Goal: Information Seeking & Learning: Learn about a topic

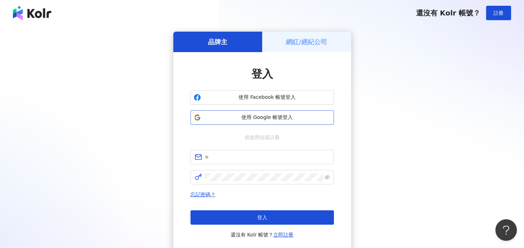
click at [268, 118] on span "使用 Google 帳號登入" at bounding box center [267, 117] width 127 height 7
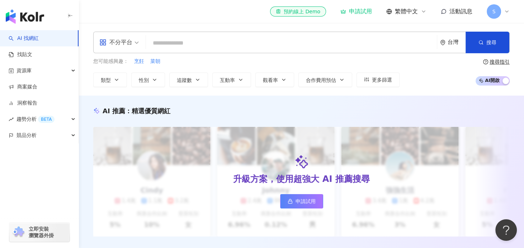
click at [193, 43] on input "search" at bounding box center [291, 43] width 285 height 14
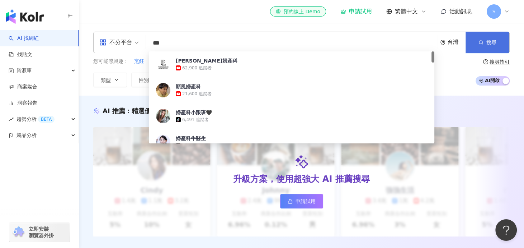
type input "***"
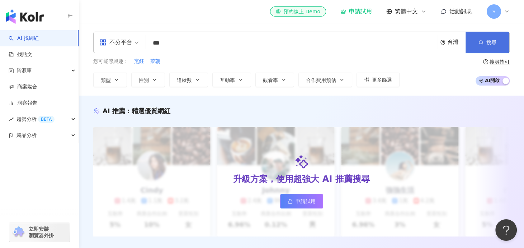
click at [485, 43] on button "搜尋" at bounding box center [488, 43] width 44 height 22
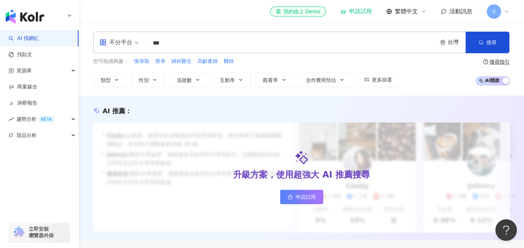
click at [128, 44] on div "不分平台" at bounding box center [115, 42] width 33 height 11
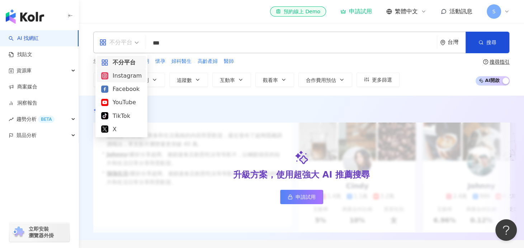
click at [125, 77] on div "Instagram" at bounding box center [121, 75] width 41 height 9
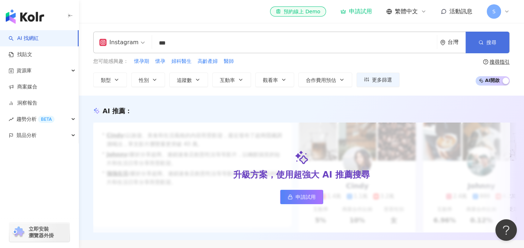
click at [469, 46] on button "搜尋" at bounding box center [488, 43] width 44 height 22
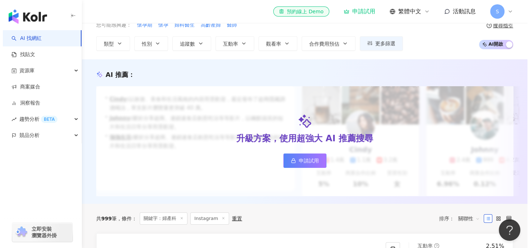
scroll to position [36, 0]
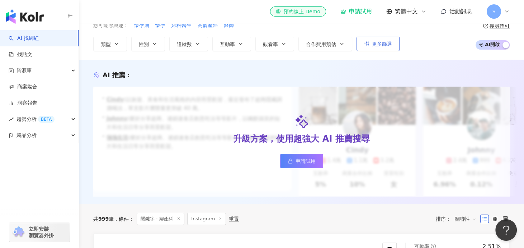
click at [389, 46] on span "更多篩選" at bounding box center [382, 44] width 20 height 6
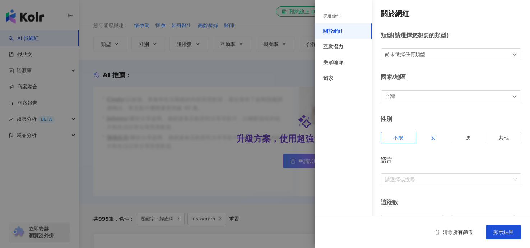
click at [431, 135] on span "女" at bounding box center [433, 138] width 5 height 6
click at [413, 95] on div "台灣" at bounding box center [450, 96] width 141 height 12
click at [413, 95] on div "台灣 台灣 unlimit tw jp 不限區域 台灣 日本 香港 馬來西亞 泰國 越南 新加坡" at bounding box center [450, 96] width 141 height 12
click at [392, 132] on label "不限" at bounding box center [398, 137] width 36 height 11
click at [392, 94] on div "台灣" at bounding box center [390, 96] width 10 height 8
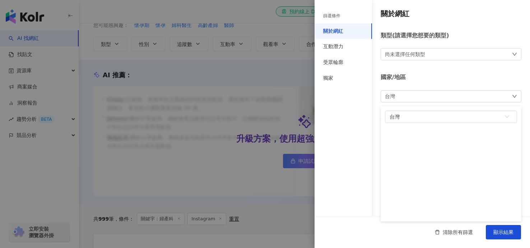
click at [321, 116] on div "篩選條件 關於網紅 互動潛力 受眾輪廓 獨家" at bounding box center [342, 128] width 57 height 239
click at [408, 56] on div "尚未選擇任何類型" at bounding box center [405, 54] width 40 height 8
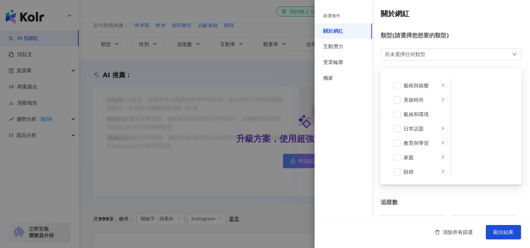
click at [407, 52] on div "尚未選擇任何類型" at bounding box center [405, 54] width 40 height 8
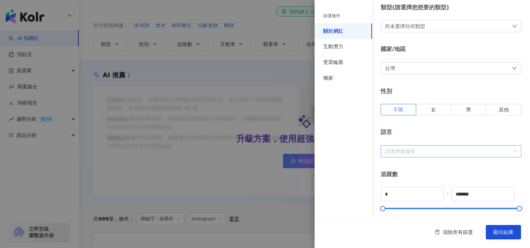
scroll to position [72, 0]
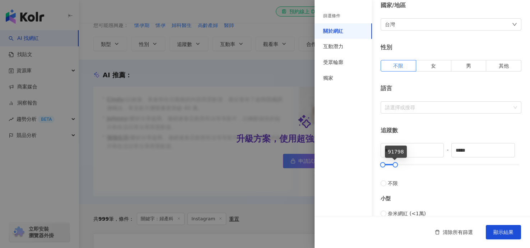
drag, startPoint x: 482, startPoint y: 165, endPoint x: 394, endPoint y: 168, distance: 87.6
click at [394, 168] on div "* - ***** 不限 小型 奈米網紅 (<1萬) 微型網紅 (1萬-3萬) 小型網紅 (3萬-5萬) 中型 中小型網紅 (5萬-10萬) 中型網紅 (10…" at bounding box center [450, 248] width 141 height 210
drag, startPoint x: 480, startPoint y: 148, endPoint x: 431, endPoint y: 146, distance: 49.5
click at [431, 146] on div "* - ***** 不限 小型 奈米網紅 (<1萬) 微型網紅 (1萬-3萬) 小型網紅 (3萬-5萬) 中型 中小型網紅 (5萬-10萬) 中型網紅 (10…" at bounding box center [450, 248] width 141 height 210
type input "*"
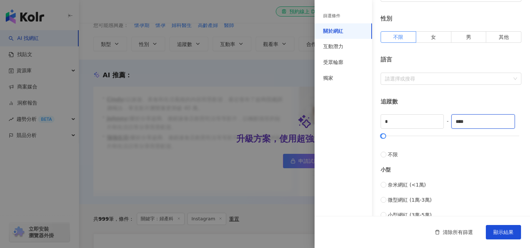
scroll to position [144, 0]
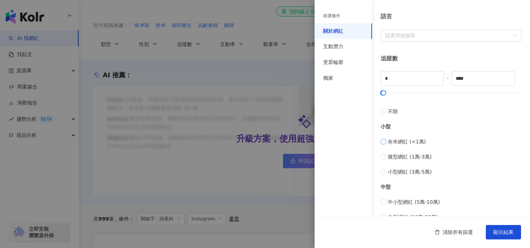
click at [391, 142] on span "奈米網紅 (<1萬)" at bounding box center [407, 141] width 38 height 8
type input "****"
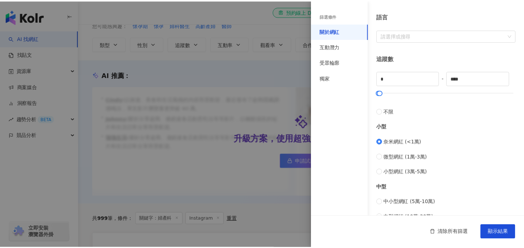
scroll to position [215, 0]
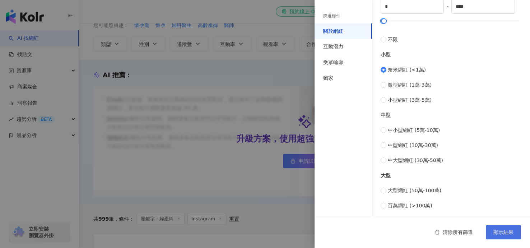
click at [495, 228] on button "顯示結果" at bounding box center [503, 232] width 35 height 14
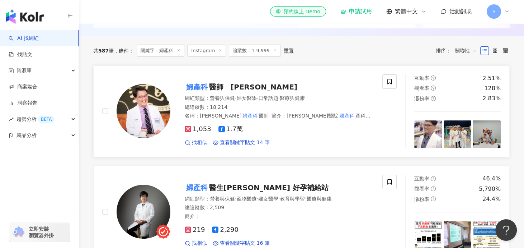
scroll to position [215, 0]
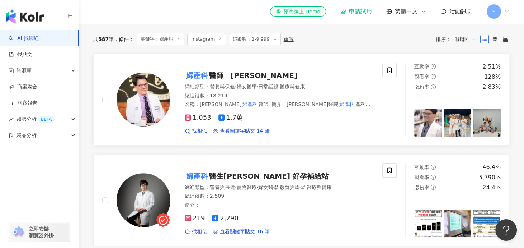
click at [241, 80] on span "醫師　王樂明" at bounding box center [253, 75] width 88 height 9
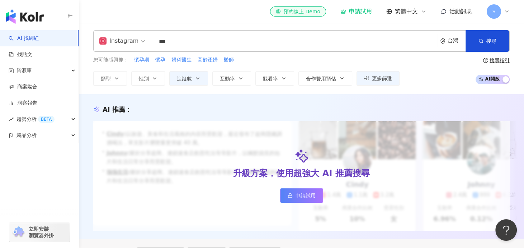
scroll to position [0, 0]
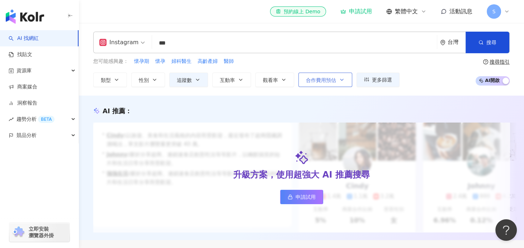
click at [336, 78] on button "合作費用預估" at bounding box center [326, 79] width 54 height 14
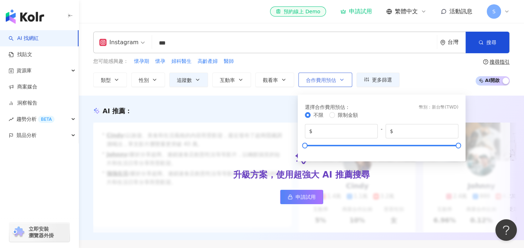
click at [334, 79] on span "合作費用預估" at bounding box center [321, 80] width 30 height 6
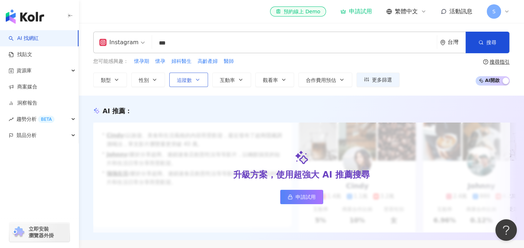
click at [201, 79] on button "追蹤數" at bounding box center [188, 79] width 39 height 14
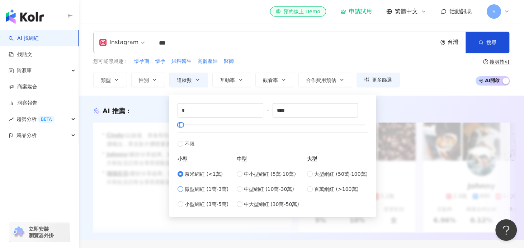
click at [192, 187] on span "微型網紅 (1萬-3萬)" at bounding box center [207, 189] width 44 height 8
type input "*****"
click at [380, 112] on div "AI 推薦 ：" at bounding box center [301, 110] width 417 height 9
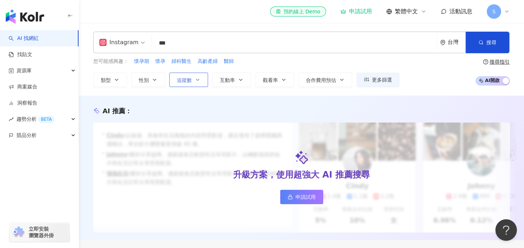
click at [190, 82] on span "追蹤數" at bounding box center [184, 80] width 15 height 6
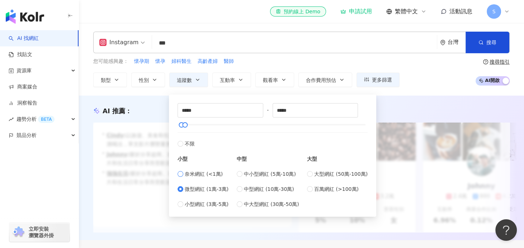
click at [185, 170] on span "奈米網紅 (<1萬)" at bounding box center [204, 174] width 38 height 8
type input "*"
type input "****"
click at [185, 173] on span "奈米網紅 (<1萬)" at bounding box center [204, 174] width 38 height 8
click at [396, 106] on div "AI 推薦 ：" at bounding box center [301, 110] width 417 height 9
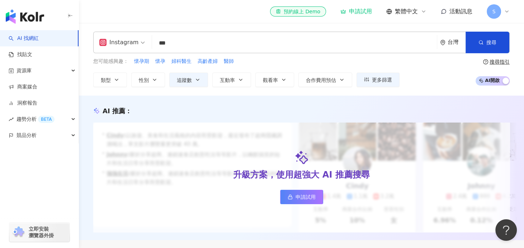
click at [204, 39] on input "***" at bounding box center [294, 43] width 279 height 14
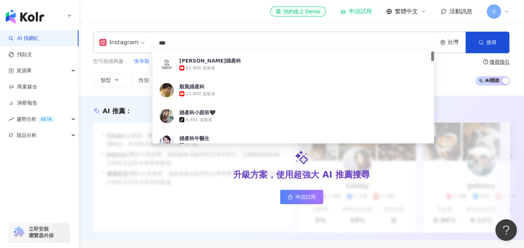
type input "**"
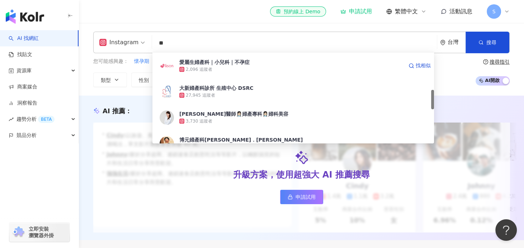
scroll to position [215, 0]
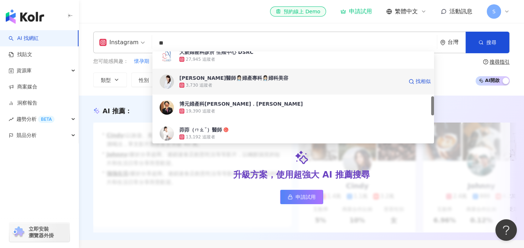
click at [261, 84] on div "3,730 追蹤者" at bounding box center [291, 84] width 224 height 7
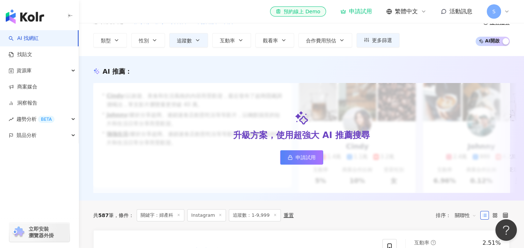
scroll to position [0, 0]
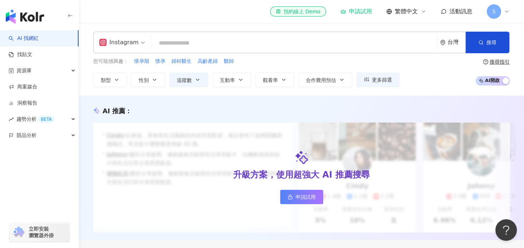
click at [172, 46] on input "search" at bounding box center [294, 43] width 279 height 14
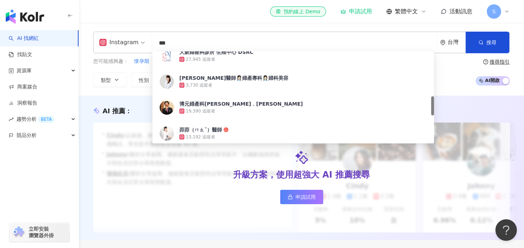
type input "**"
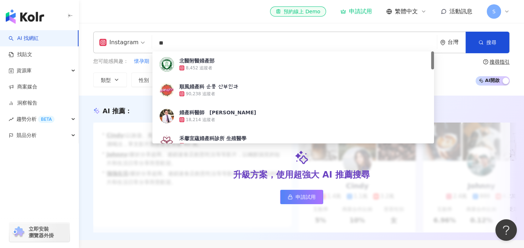
drag, startPoint x: 208, startPoint y: 95, endPoint x: 184, endPoint y: 42, distance: 58.1
click at [184, 42] on input "**" at bounding box center [294, 43] width 279 height 14
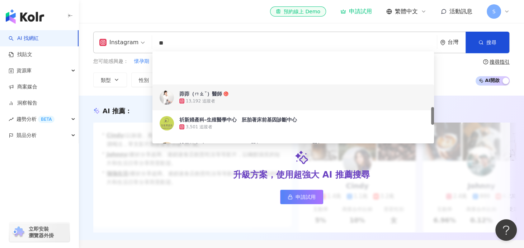
scroll to position [287, 0]
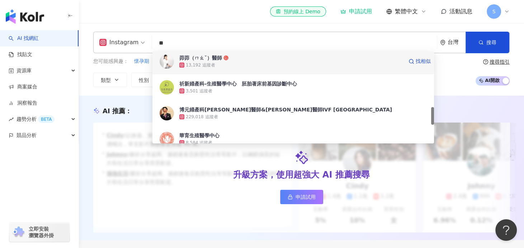
click at [206, 61] on div "茆茆（ㄇㄠˇ）醫師" at bounding box center [200, 57] width 43 height 7
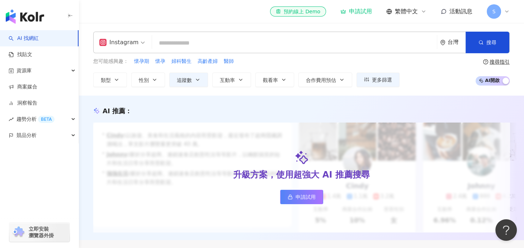
click at [181, 45] on input "search" at bounding box center [294, 43] width 279 height 14
drag, startPoint x: 173, startPoint y: 44, endPoint x: 173, endPoint y: 30, distance: 14.4
click at [173, 44] on input "search" at bounding box center [294, 43] width 279 height 14
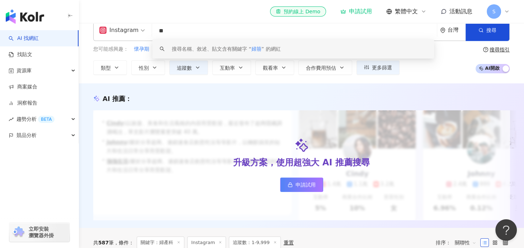
scroll to position [0, 0]
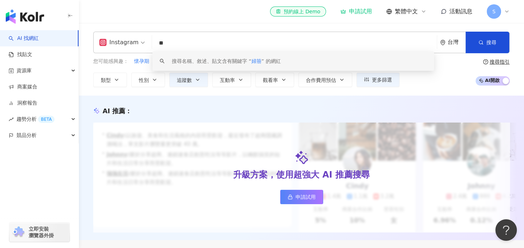
click at [185, 43] on input "**" at bounding box center [294, 43] width 279 height 14
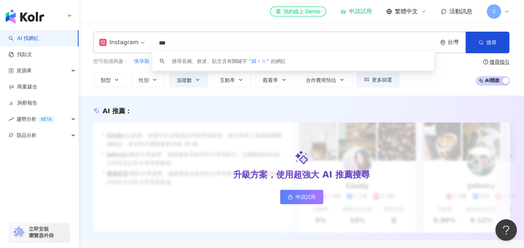
type input "**"
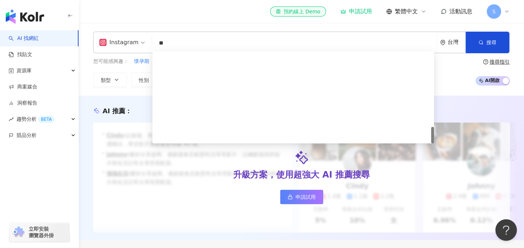
scroll to position [418, 0]
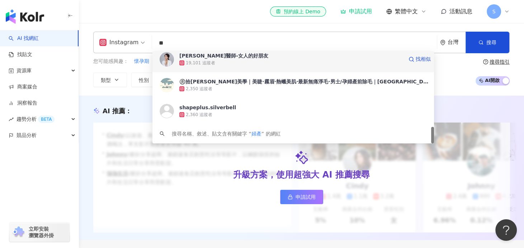
click at [240, 59] on div "19,101 追蹤者" at bounding box center [291, 62] width 224 height 7
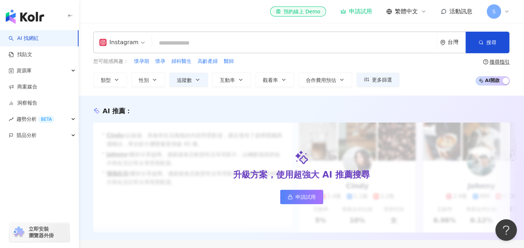
click at [201, 47] on input "search" at bounding box center [294, 43] width 279 height 14
click at [191, 42] on input "search" at bounding box center [294, 43] width 279 height 14
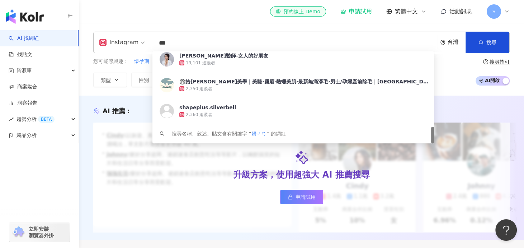
type input "**"
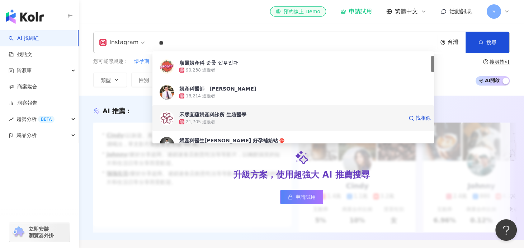
scroll to position [60, 0]
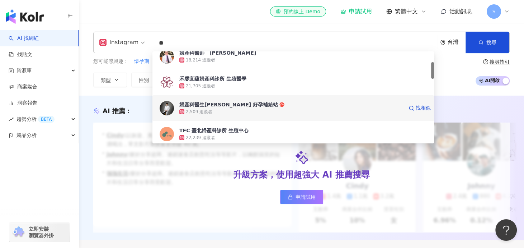
click at [226, 108] on div "2,509 追蹤者" at bounding box center [291, 111] width 224 height 7
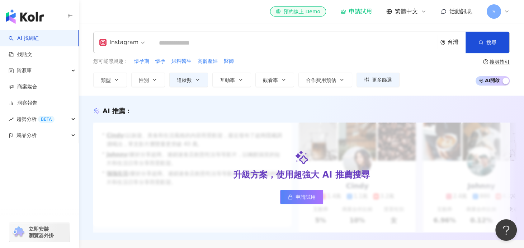
drag, startPoint x: 149, startPoint y: 80, endPoint x: 150, endPoint y: 89, distance: 9.4
click at [149, 80] on button "性別" at bounding box center [148, 79] width 34 height 14
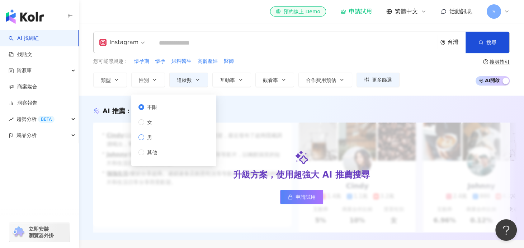
click at [158, 138] on label "男" at bounding box center [150, 137] width 22 height 8
click at [181, 62] on span "婦科醫生" at bounding box center [182, 61] width 20 height 7
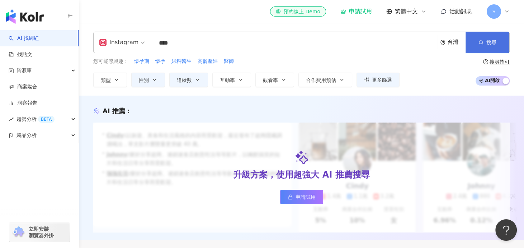
click at [485, 46] on button "搜尋" at bounding box center [488, 43] width 44 height 22
click at [487, 46] on button "搜尋" at bounding box center [488, 43] width 44 height 22
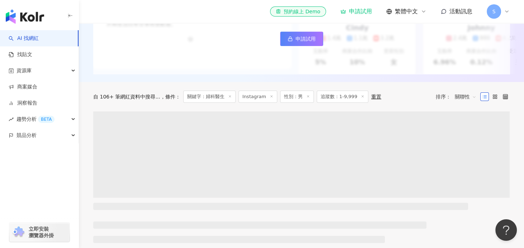
scroll to position [215, 0]
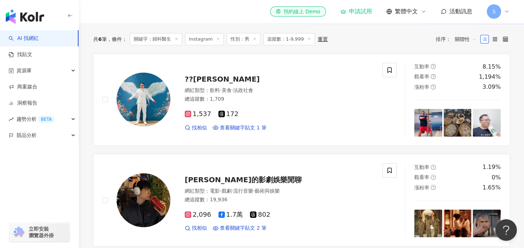
click at [509, 13] on icon at bounding box center [507, 12] width 6 height 6
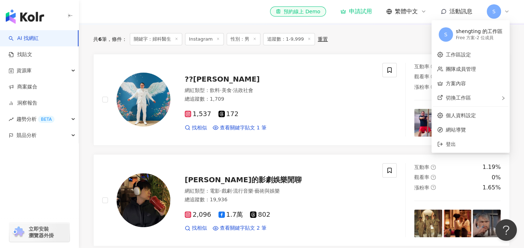
click at [507, 11] on icon at bounding box center [507, 12] width 6 height 6
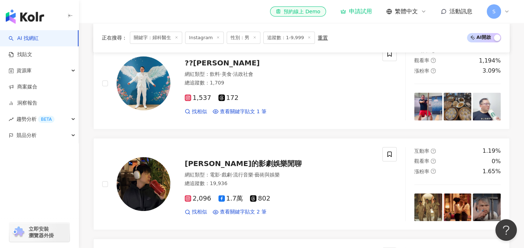
scroll to position [0, 0]
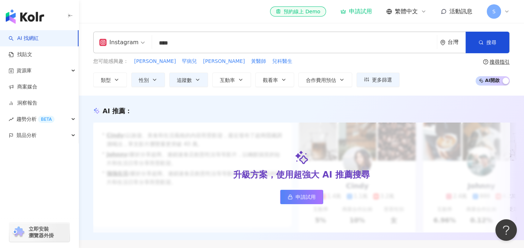
click at [134, 44] on div "Instagram" at bounding box center [118, 42] width 39 height 11
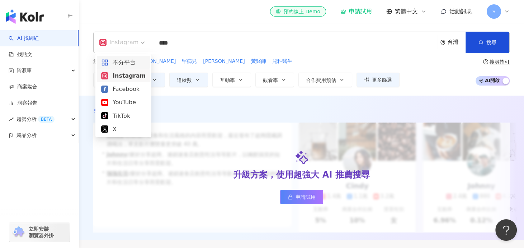
click at [181, 42] on input "****" at bounding box center [294, 43] width 279 height 14
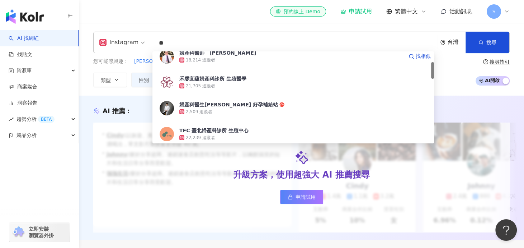
type input "*"
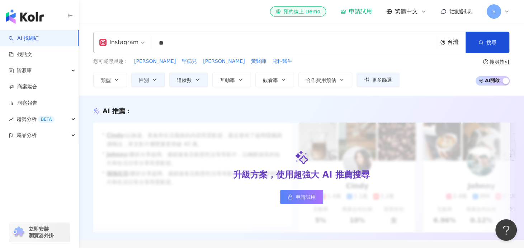
click at [180, 43] on input "**" at bounding box center [294, 43] width 279 height 14
type input "**"
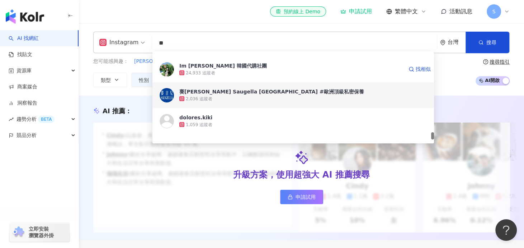
scroll to position [1406, 0]
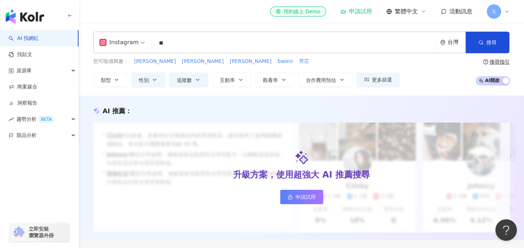
drag, startPoint x: 187, startPoint y: 36, endPoint x: 188, endPoint y: 39, distance: 3.6
click at [187, 36] on div "Instagram ** 台灣 搜尋 92274781-b261-4447-96c2-c86c4d4a1815 4d061ad5-bc9f-46dd-9be6…" at bounding box center [301, 43] width 417 height 22
click at [188, 39] on input "**" at bounding box center [294, 43] width 279 height 14
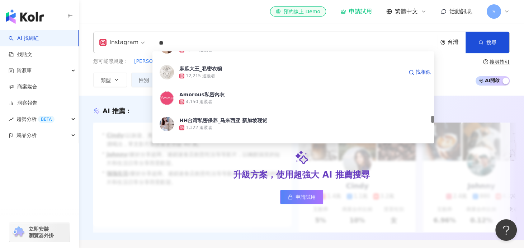
scroll to position [1119, 0]
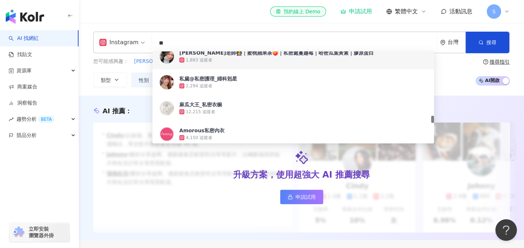
drag, startPoint x: 185, startPoint y: 43, endPoint x: 145, endPoint y: 36, distance: 40.8
click at [145, 36] on div "Instagram ** 台灣 搜尋 44111b87-3909-4974-84d5-6dbc7ea1a35c 69d0bbc5-4044-4933-a2fb…" at bounding box center [301, 43] width 417 height 22
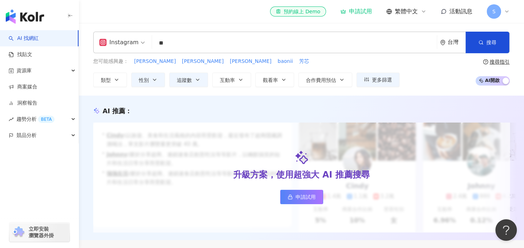
type input "*"
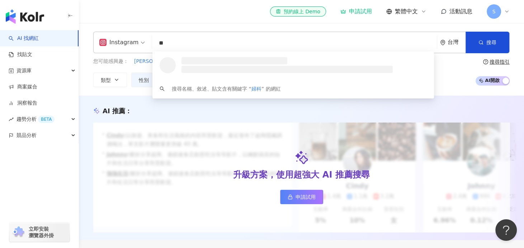
type input "**"
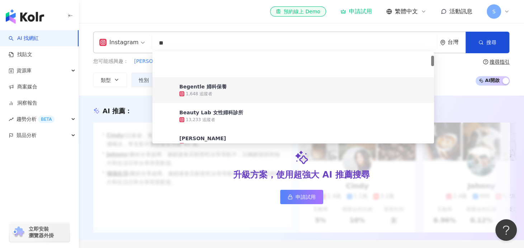
scroll to position [36, 0]
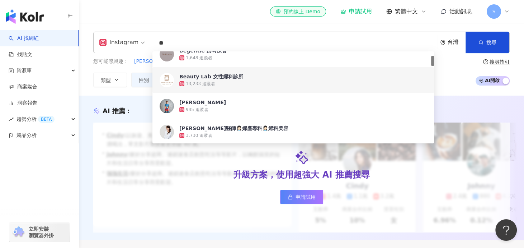
drag, startPoint x: 219, startPoint y: 79, endPoint x: 211, endPoint y: 80, distance: 7.6
click at [211, 80] on div "Beauty Lab 女性婦科診所 13,233 追蹤者" at bounding box center [303, 80] width 248 height 14
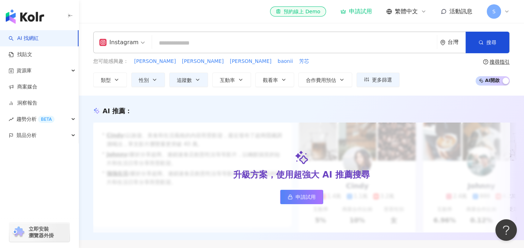
click at [184, 45] on input "search" at bounding box center [294, 43] width 279 height 14
click at [178, 42] on input "search" at bounding box center [294, 43] width 279 height 14
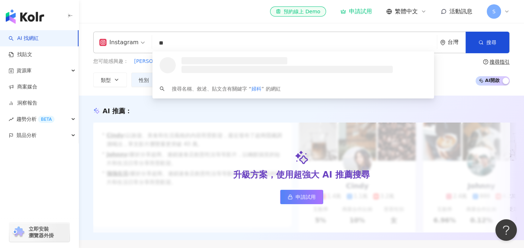
scroll to position [0, 0]
click at [185, 39] on input "**" at bounding box center [294, 43] width 279 height 14
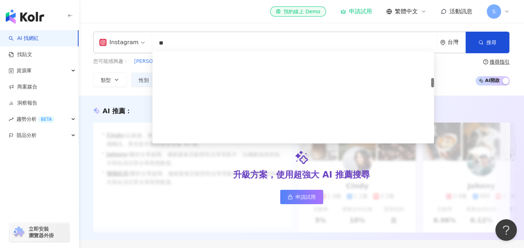
scroll to position [251, 0]
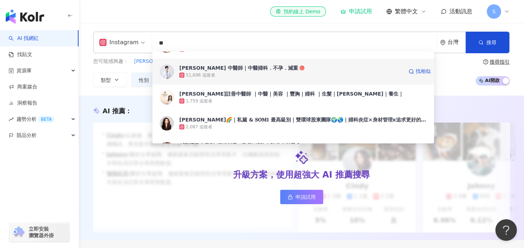
type input "**"
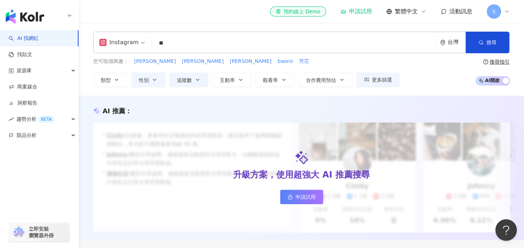
click at [0, 0] on div "康智勛 中醫師｜中醫婦科．不孕．減重 51,696 追蹤者" at bounding box center [0, 0] width 0 height 0
click at [171, 43] on input "search" at bounding box center [294, 43] width 279 height 14
type input "**"
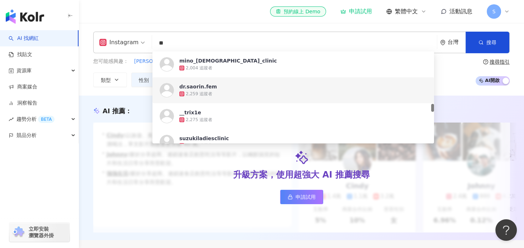
scroll to position [610, 0]
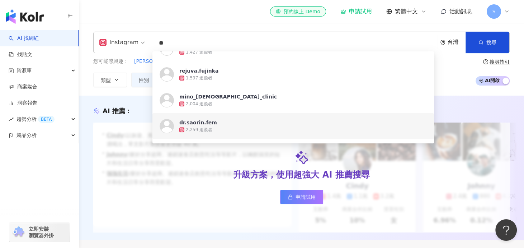
click at [205, 125] on div "dr.saorin.fem" at bounding box center [198, 122] width 38 height 7
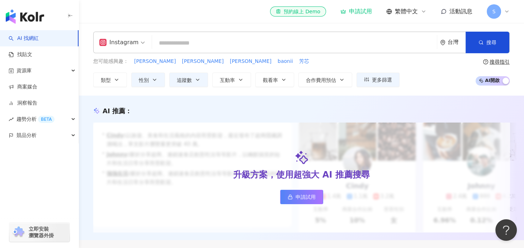
click at [200, 41] on input "search" at bounding box center [294, 43] width 279 height 14
click at [203, 40] on input "search" at bounding box center [294, 43] width 279 height 14
type input "*"
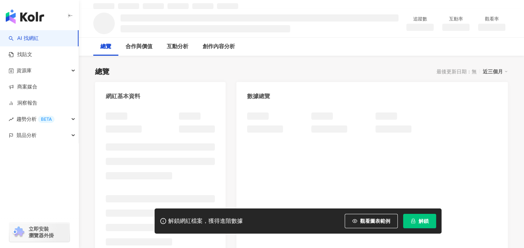
scroll to position [36, 0]
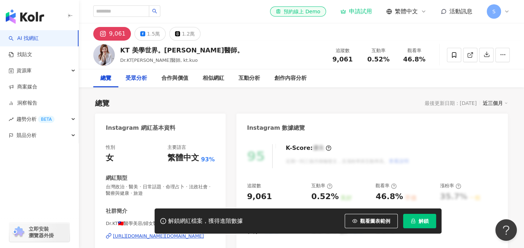
click at [130, 75] on div "受眾分析" at bounding box center [137, 78] width 22 height 9
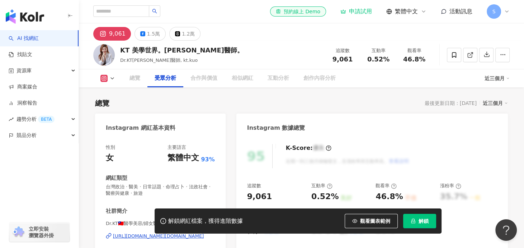
scroll to position [619, 0]
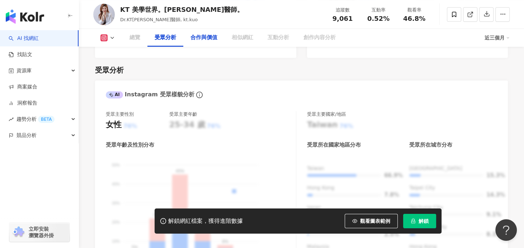
click at [203, 39] on div "合作與價值" at bounding box center [204, 37] width 27 height 9
click at [207, 39] on div "合作與價值" at bounding box center [204, 37] width 27 height 9
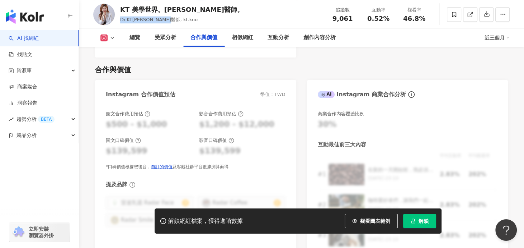
drag, startPoint x: 121, startPoint y: 17, endPoint x: 174, endPoint y: 19, distance: 53.2
click at [174, 19] on div "Dr.KT郭美妤醫師, kt.kuo" at bounding box center [181, 19] width 123 height 7
copy span "Dr.KT郭美妤醫師, kt.kuo"
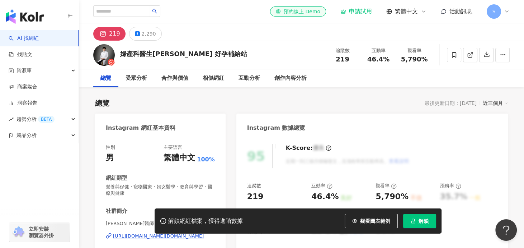
drag, startPoint x: 203, startPoint y: 60, endPoint x: 378, endPoint y: 0, distance: 184.3
click at [205, 59] on div "婦產科醫生[PERSON_NAME] 好孕補給站" at bounding box center [183, 54] width 127 height 11
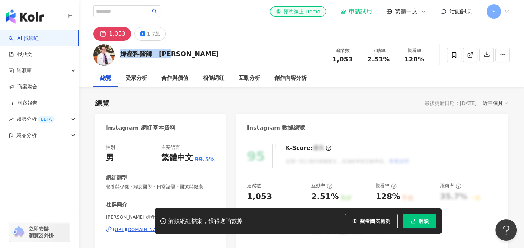
drag, startPoint x: 179, startPoint y: 55, endPoint x: 121, endPoint y: 58, distance: 58.2
click at [121, 58] on div "婦產科醫師　王樂明 追蹤數 1,053 互動率 2.51% 觀看率 128%" at bounding box center [301, 55] width 445 height 28
click at [228, 56] on div "婦產科醫師　王樂明 追蹤數 1,053 互動率 2.51% 觀看率 128%" at bounding box center [301, 55] width 445 height 28
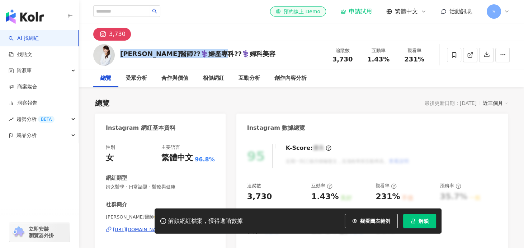
drag, startPoint x: 118, startPoint y: 53, endPoint x: 243, endPoint y: 57, distance: 125.0
click at [243, 57] on div "洪芝晨醫師??‍⚕️婦產專科??‍⚕️婦科美容 追蹤數 3,730 互動率 1.43% 觀看率 231%" at bounding box center [301, 55] width 445 height 28
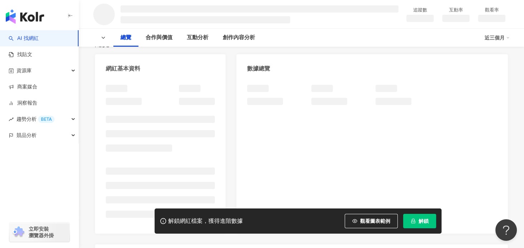
scroll to position [72, 0]
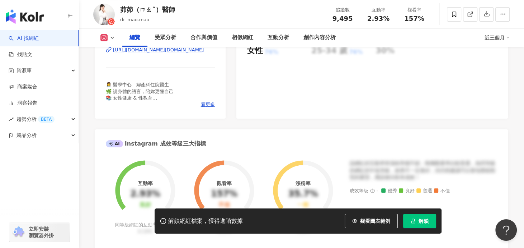
scroll to position [108, 0]
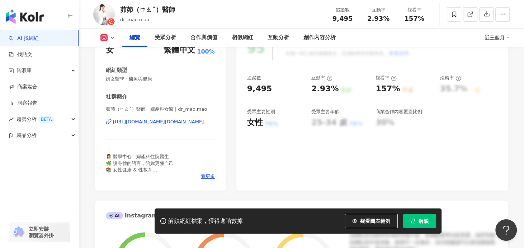
click at [151, 122] on div "[URL][DOMAIN_NAME][DOMAIN_NAME]" at bounding box center [158, 121] width 91 height 6
click at [158, 123] on div "[URL][DOMAIN_NAME][DOMAIN_NAME]" at bounding box center [158, 121] width 91 height 6
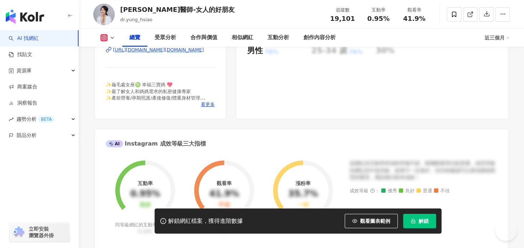
scroll to position [178, 0]
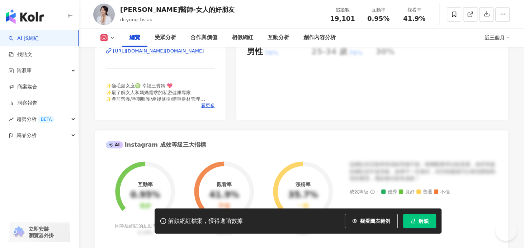
click at [152, 54] on div "https://www.instagram.com/dr.yung_hsiao/" at bounding box center [158, 51] width 91 height 6
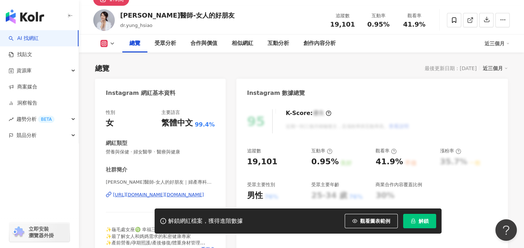
scroll to position [0, 0]
click at [178, 194] on div "[URL][DOMAIN_NAME][DOMAIN_NAME]" at bounding box center [158, 194] width 91 height 6
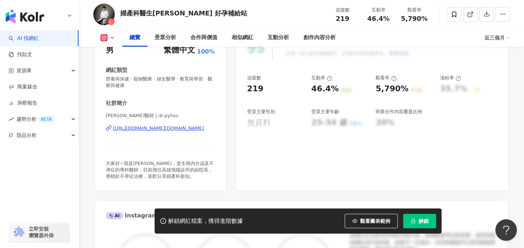
click at [167, 127] on div "[URL][DOMAIN_NAME][DOMAIN_NAME]" at bounding box center [158, 128] width 91 height 6
click at [168, 132] on div "[PERSON_NAME]醫師 | dr.pyhsu [URL][DOMAIN_NAME][DOMAIN_NAME]" at bounding box center [160, 133] width 109 height 42
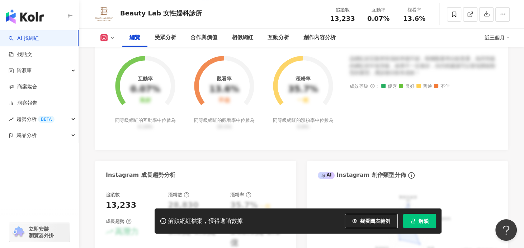
scroll to position [72, 0]
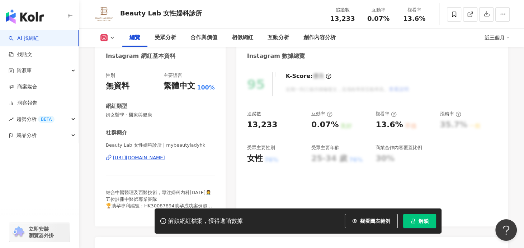
click at [165, 157] on div "https://www.instagram.com/mybeautyladyhk/" at bounding box center [139, 157] width 52 height 6
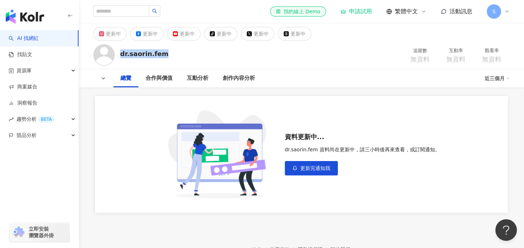
drag, startPoint x: 122, startPoint y: 54, endPoint x: 197, endPoint y: 60, distance: 76.0
click at [197, 60] on div "dr.saorin.fem 追蹤數 無資料 互動率 無資料 觀看率 無資料" at bounding box center [301, 55] width 445 height 28
copy div "dr.saorin.fem"
